Goal: Task Accomplishment & Management: Manage account settings

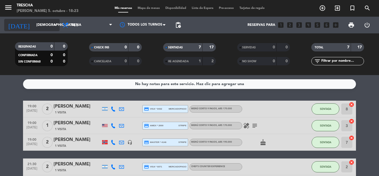
click at [54, 24] on icon "arrow_drop_down" at bounding box center [55, 25] width 7 height 7
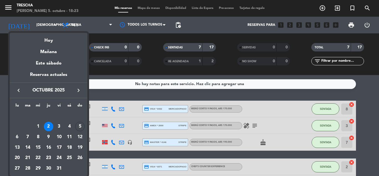
click at [82, 125] on div "5" at bounding box center [79, 126] width 9 height 9
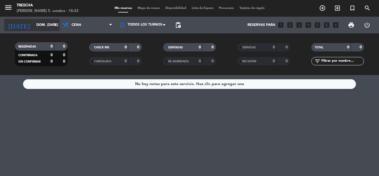
click at [54, 24] on icon "arrow_drop_down" at bounding box center [55, 25] width 7 height 7
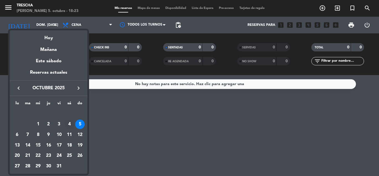
click at [69, 122] on div "4" at bounding box center [69, 123] width 9 height 9
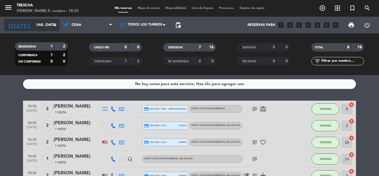
click at [58, 26] on icon "arrow_drop_down" at bounding box center [55, 25] width 7 height 7
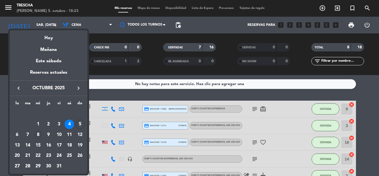
click at [39, 135] on div "8" at bounding box center [37, 134] width 9 height 9
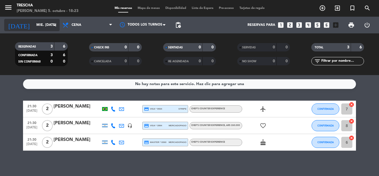
click at [55, 28] on input "mié. [DATE]" at bounding box center [57, 24] width 47 height 9
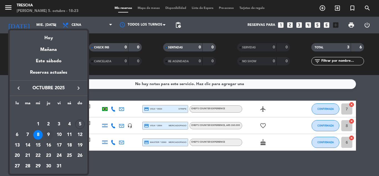
click at [50, 136] on div "9" at bounding box center [48, 134] width 9 height 9
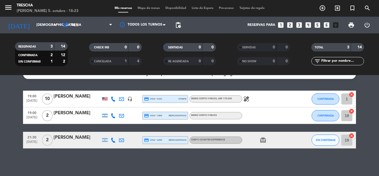
scroll to position [10, 0]
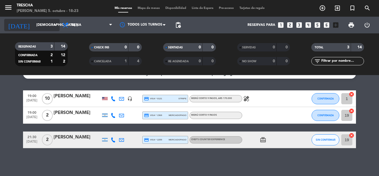
click at [55, 27] on icon "arrow_drop_down" at bounding box center [55, 25] width 7 height 7
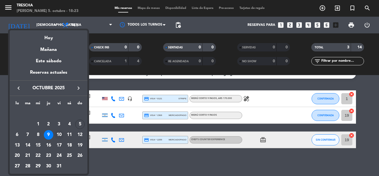
click at [59, 131] on div "10" at bounding box center [58, 134] width 9 height 9
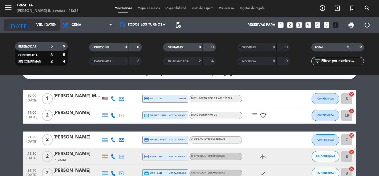
click at [57, 28] on icon "arrow_drop_down" at bounding box center [55, 25] width 7 height 7
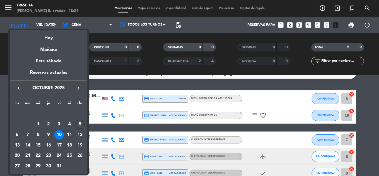
click at [66, 133] on div "11" at bounding box center [69, 134] width 9 height 9
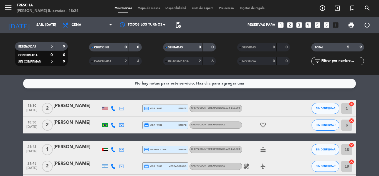
scroll to position [0, 0]
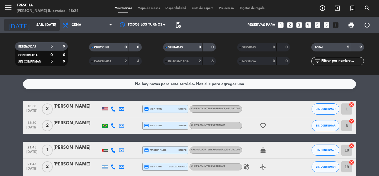
click at [55, 22] on icon "arrow_drop_down" at bounding box center [55, 25] width 7 height 7
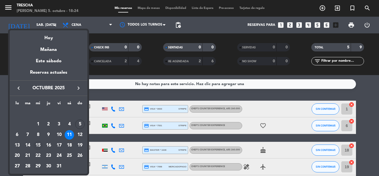
click at [39, 144] on div "15" at bounding box center [37, 144] width 9 height 9
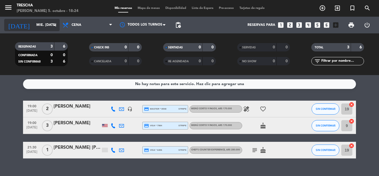
click at [52, 27] on icon "arrow_drop_down" at bounding box center [55, 25] width 7 height 7
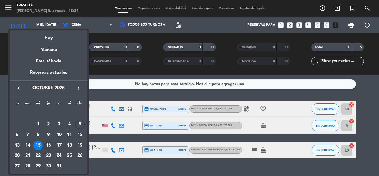
click at [50, 144] on div "16" at bounding box center [48, 144] width 9 height 9
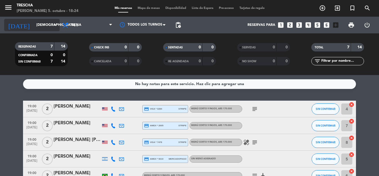
click at [53, 22] on icon "arrow_drop_down" at bounding box center [55, 25] width 7 height 7
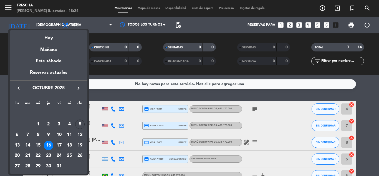
click at [59, 143] on div "17" at bounding box center [58, 144] width 9 height 9
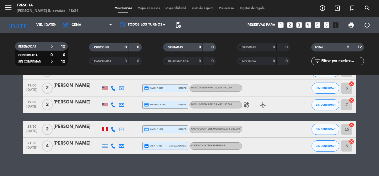
scroll to position [44, 0]
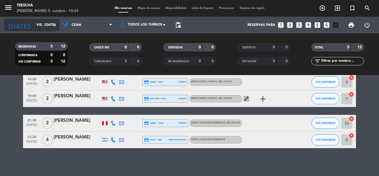
click at [49, 21] on input "vie. [DATE]" at bounding box center [57, 24] width 47 height 9
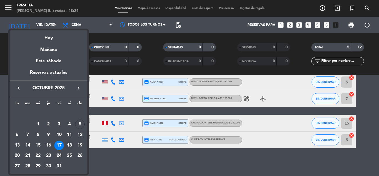
click at [69, 144] on div "18" at bounding box center [69, 144] width 9 height 9
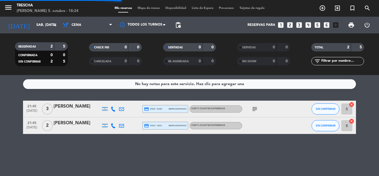
scroll to position [0, 0]
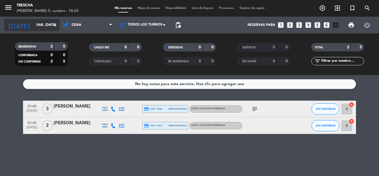
click at [53, 24] on icon "arrow_drop_down" at bounding box center [55, 25] width 7 height 7
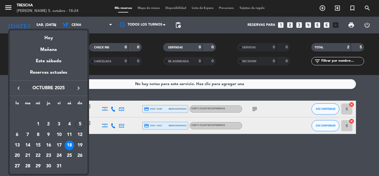
click at [39, 154] on div "22" at bounding box center [37, 155] width 9 height 9
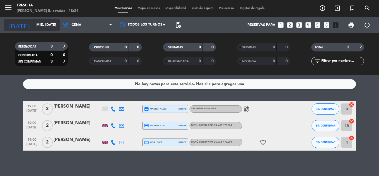
click at [55, 25] on icon "arrow_drop_down" at bounding box center [55, 25] width 7 height 7
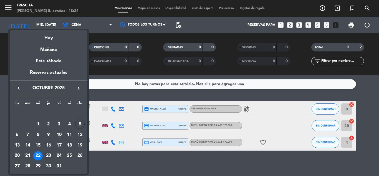
click at [50, 151] on div "23" at bounding box center [48, 155] width 9 height 9
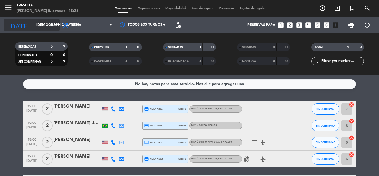
click at [56, 26] on icon "arrow_drop_down" at bounding box center [55, 25] width 7 height 7
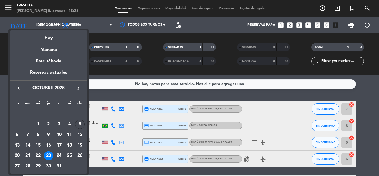
click at [61, 155] on div "24" at bounding box center [58, 155] width 9 height 9
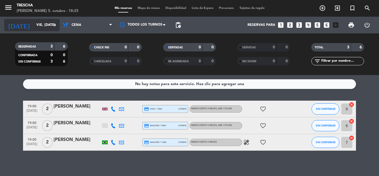
click at [52, 24] on icon "arrow_drop_down" at bounding box center [55, 25] width 7 height 7
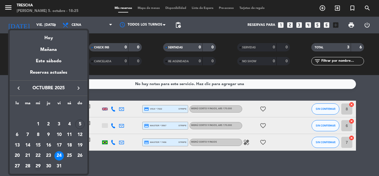
click at [37, 164] on div "29" at bounding box center [37, 165] width 9 height 9
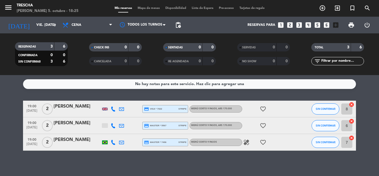
type input "mié. [DATE]"
